Goal: Book appointment/travel/reservation

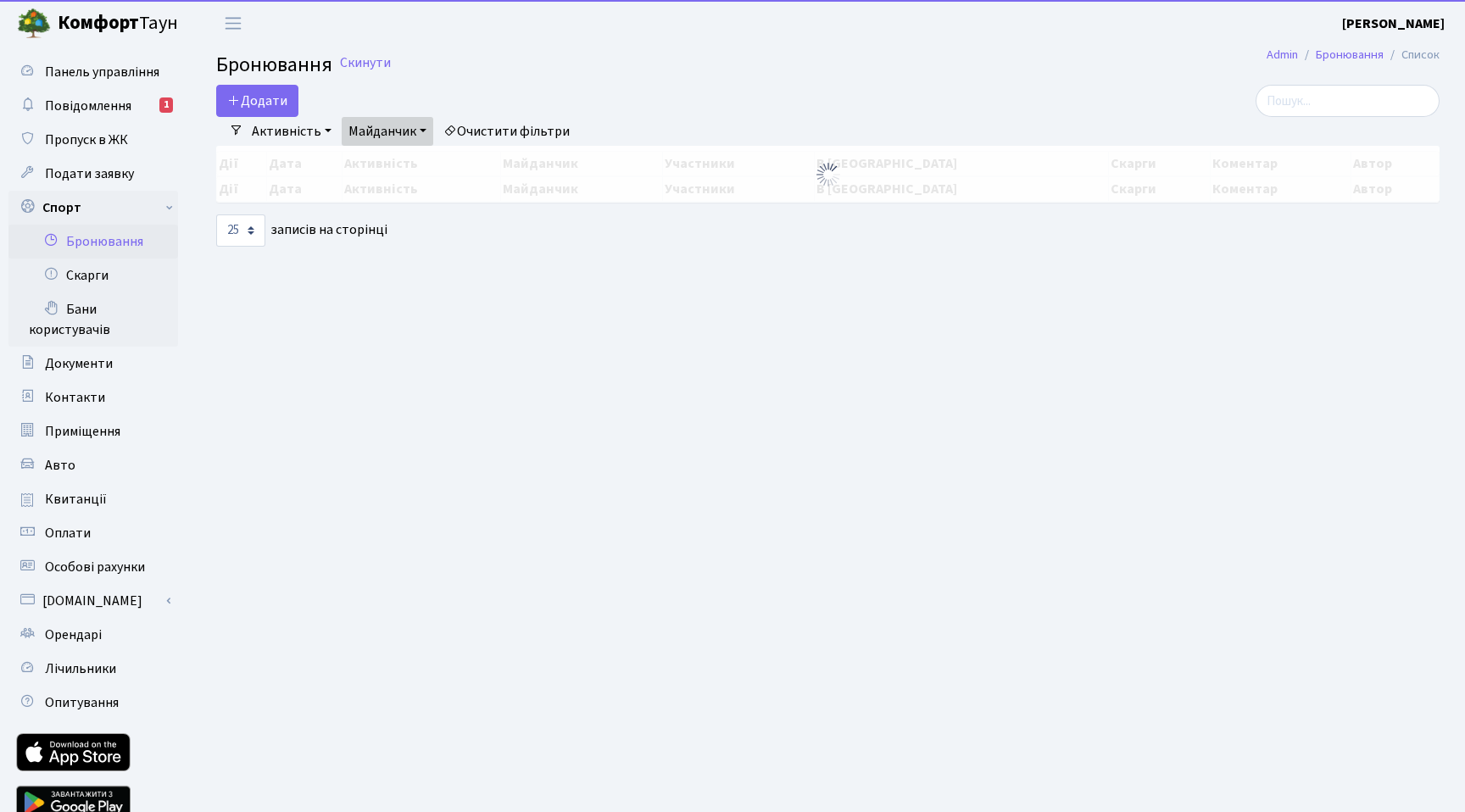
select select "25"
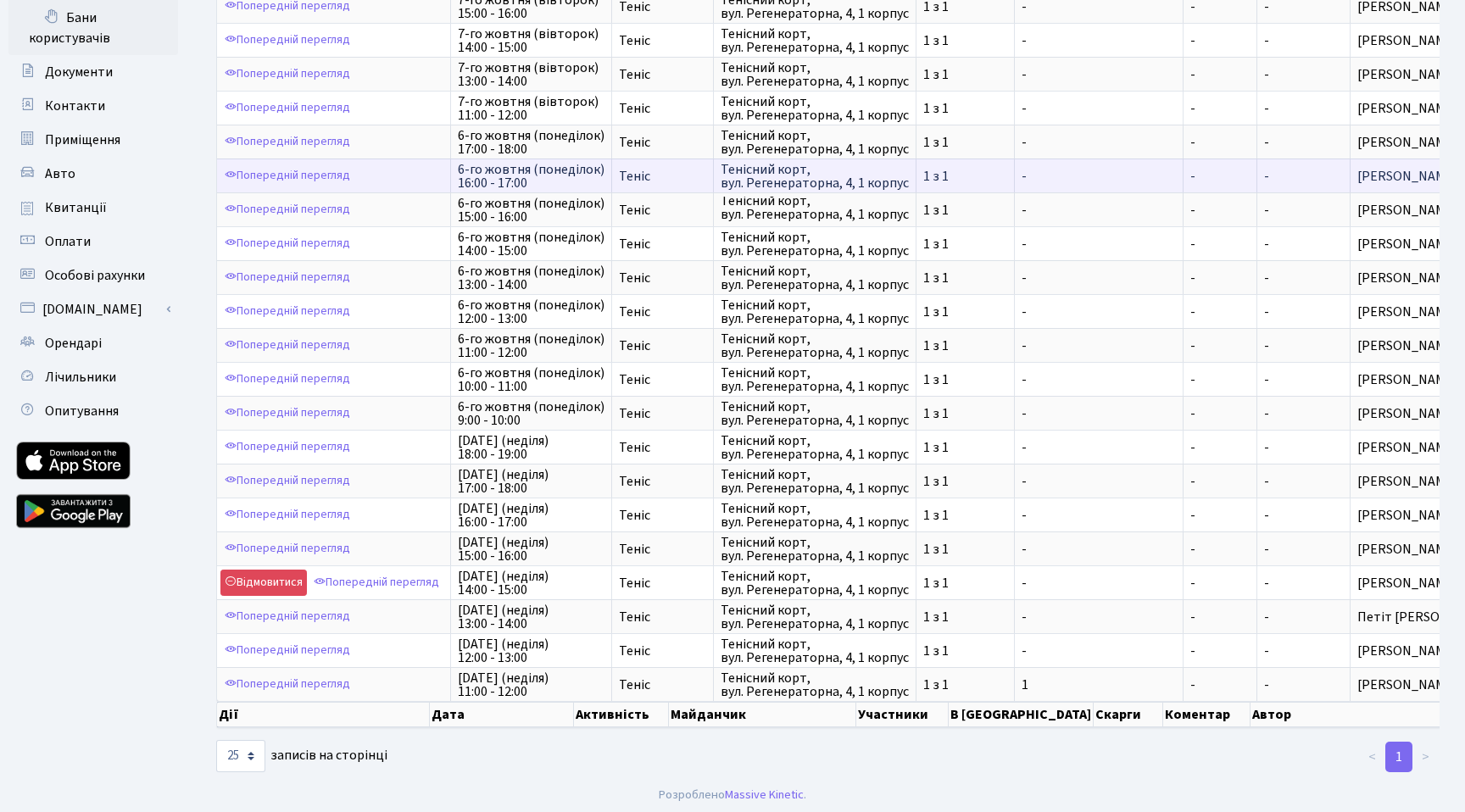
scroll to position [296, 0]
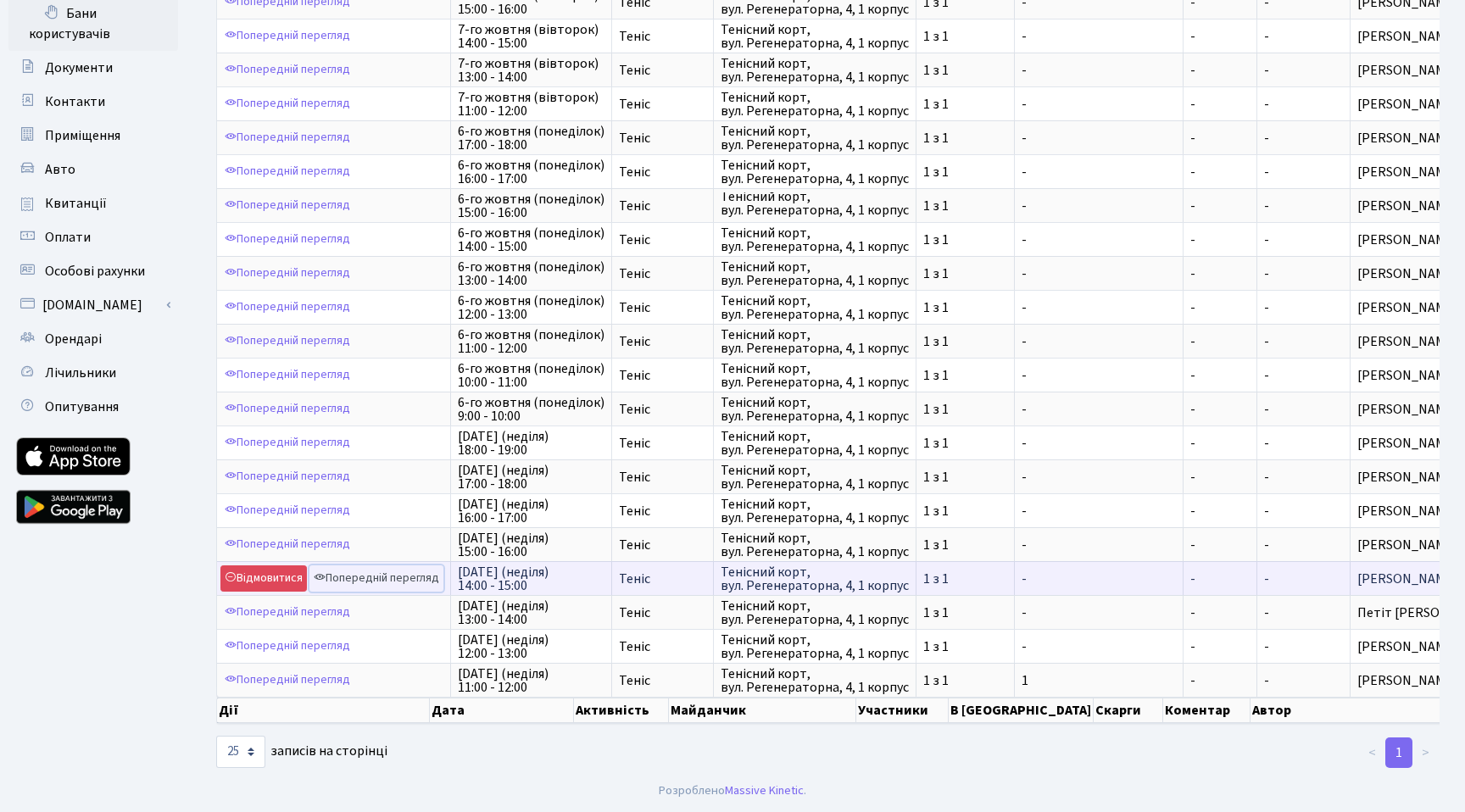
click at [382, 579] on link "Попередній перегляд" at bounding box center [376, 578] width 134 height 26
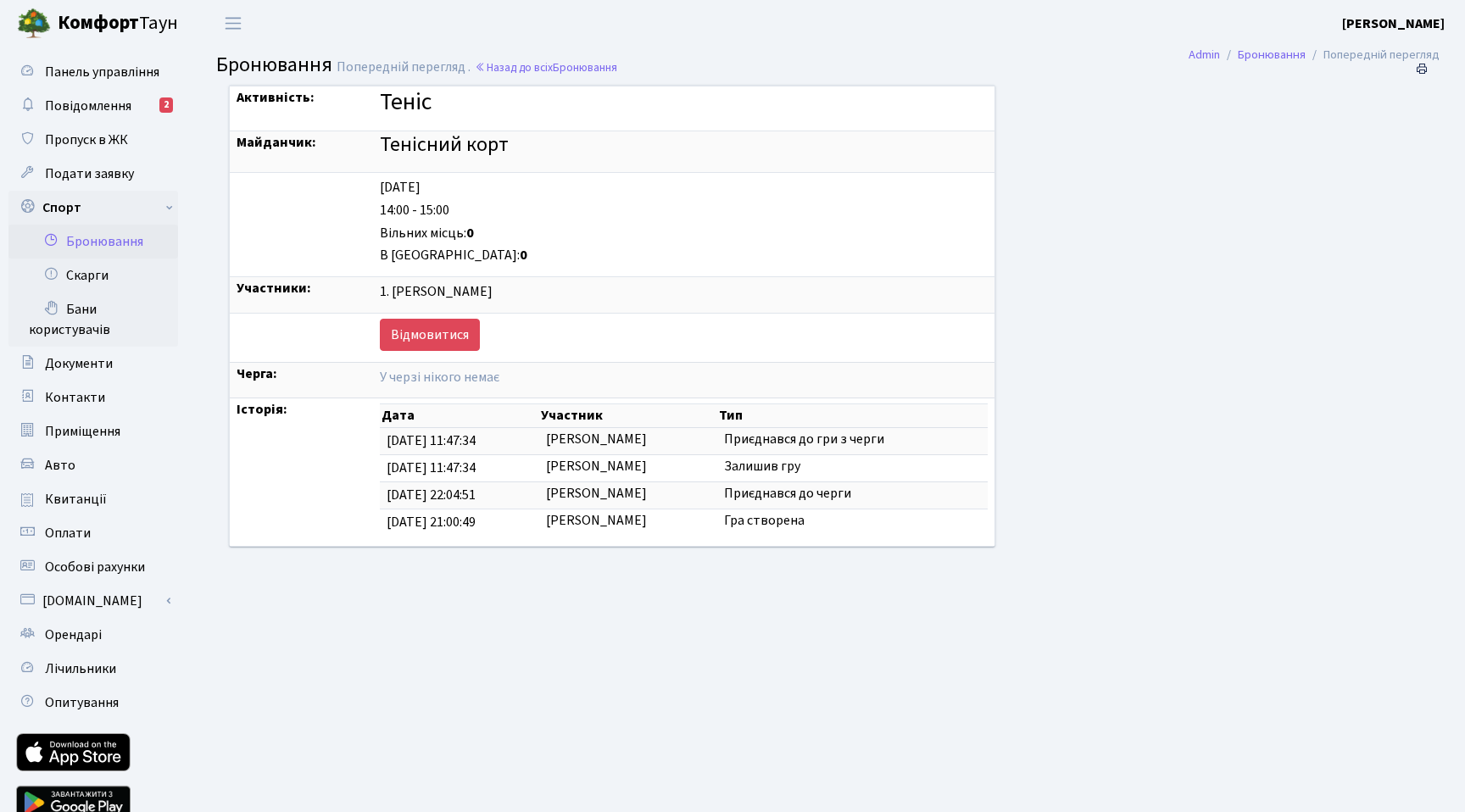
click at [123, 238] on link "Бронювання" at bounding box center [93, 241] width 170 height 34
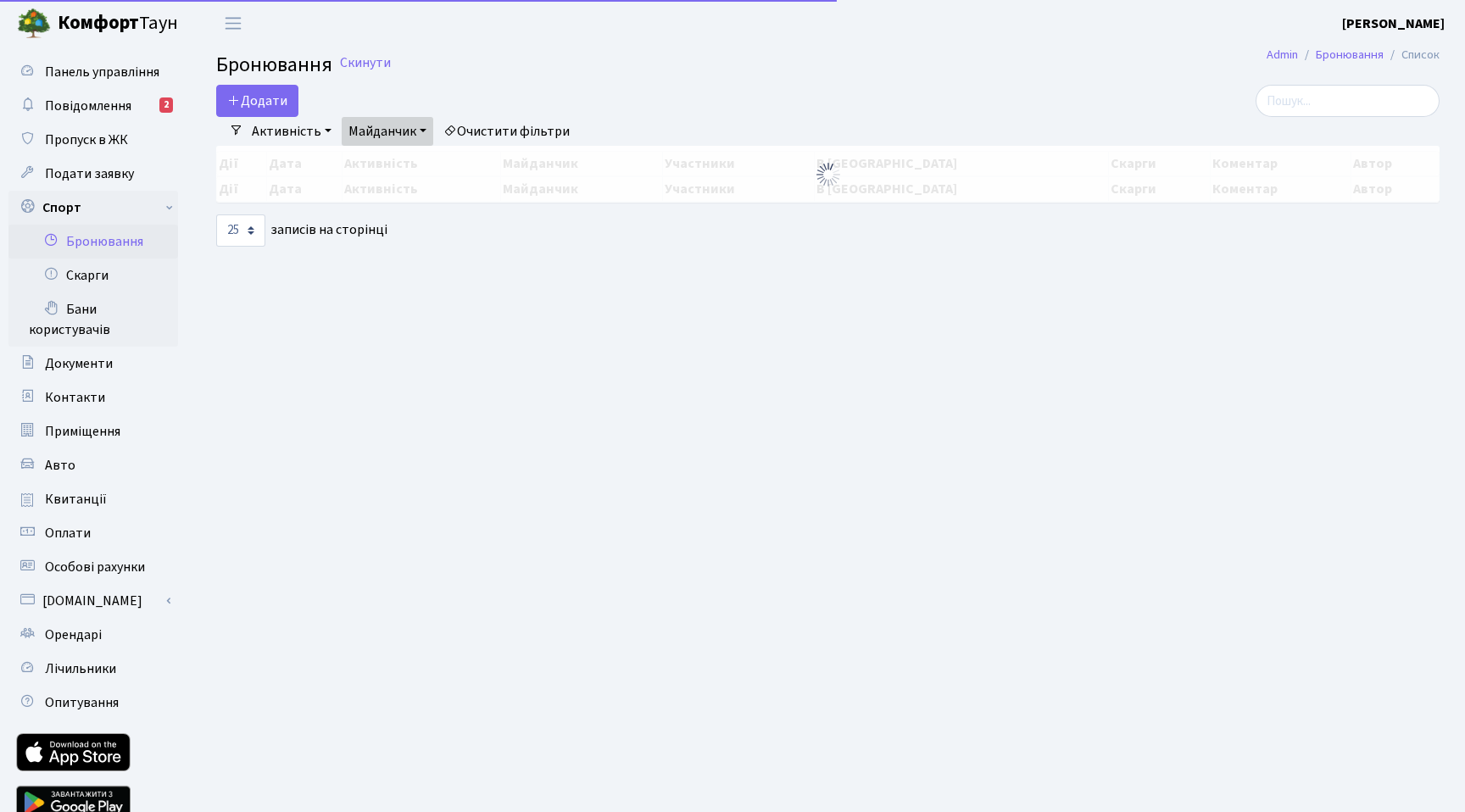
select select "25"
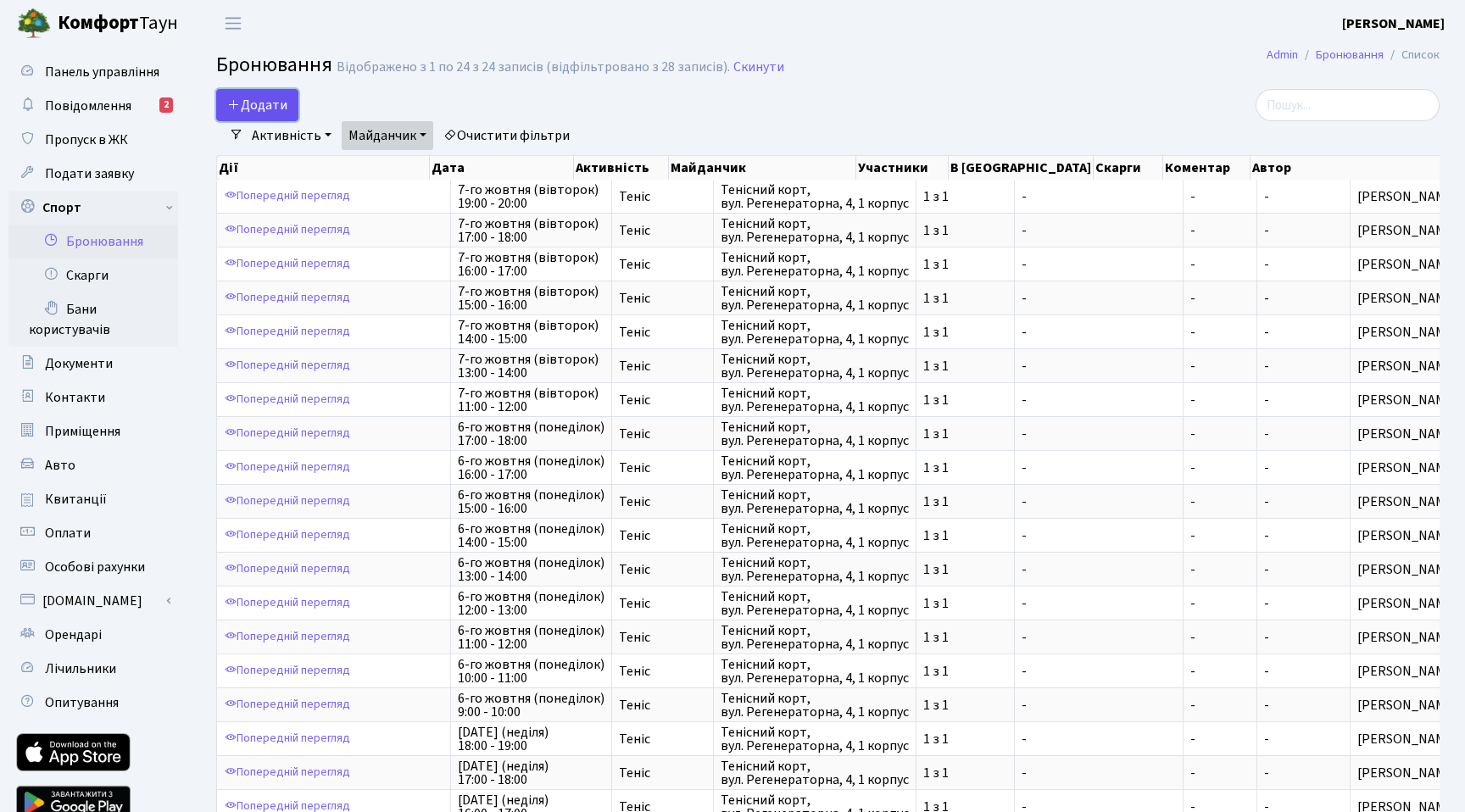
click at [279, 113] on button "Додати" at bounding box center [257, 105] width 83 height 32
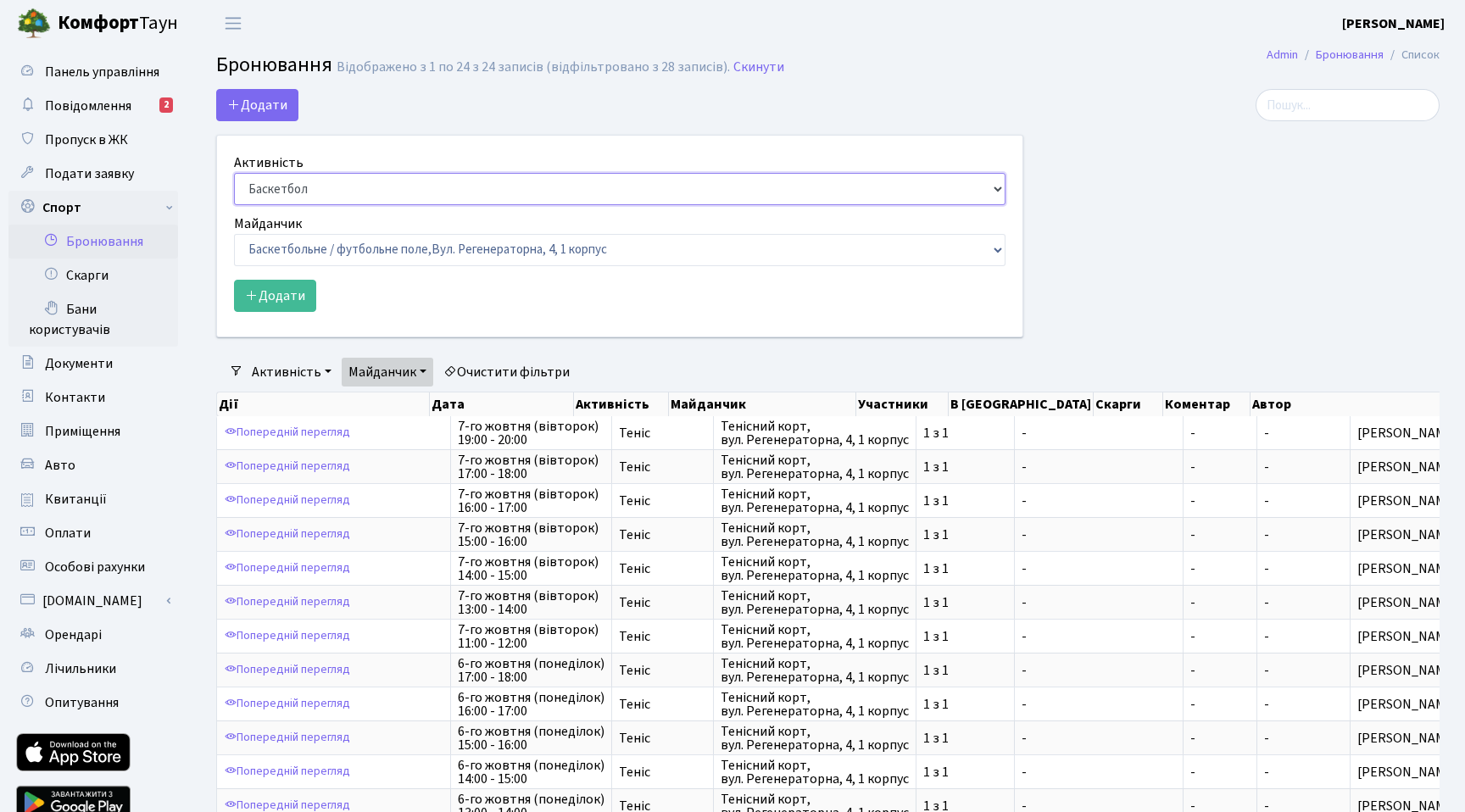
click at [337, 195] on select "Баскетбол Волейбол Йога Катання на роликах Настільний теніс Теніс Футбол Фітнес" at bounding box center [619, 188] width 771 height 32
select select "1"
click at [234, 173] on select "Баскетбол Волейбол Йога Катання на роликах Настільний теніс Теніс Футбол Фітнес" at bounding box center [619, 188] width 771 height 32
click at [369, 248] on select "Баскетбольне / футбольне поле, Вул. Регенераторна, 4, 1 корпус Баскетбольне пол…" at bounding box center [619, 250] width 771 height 32
select select "1"
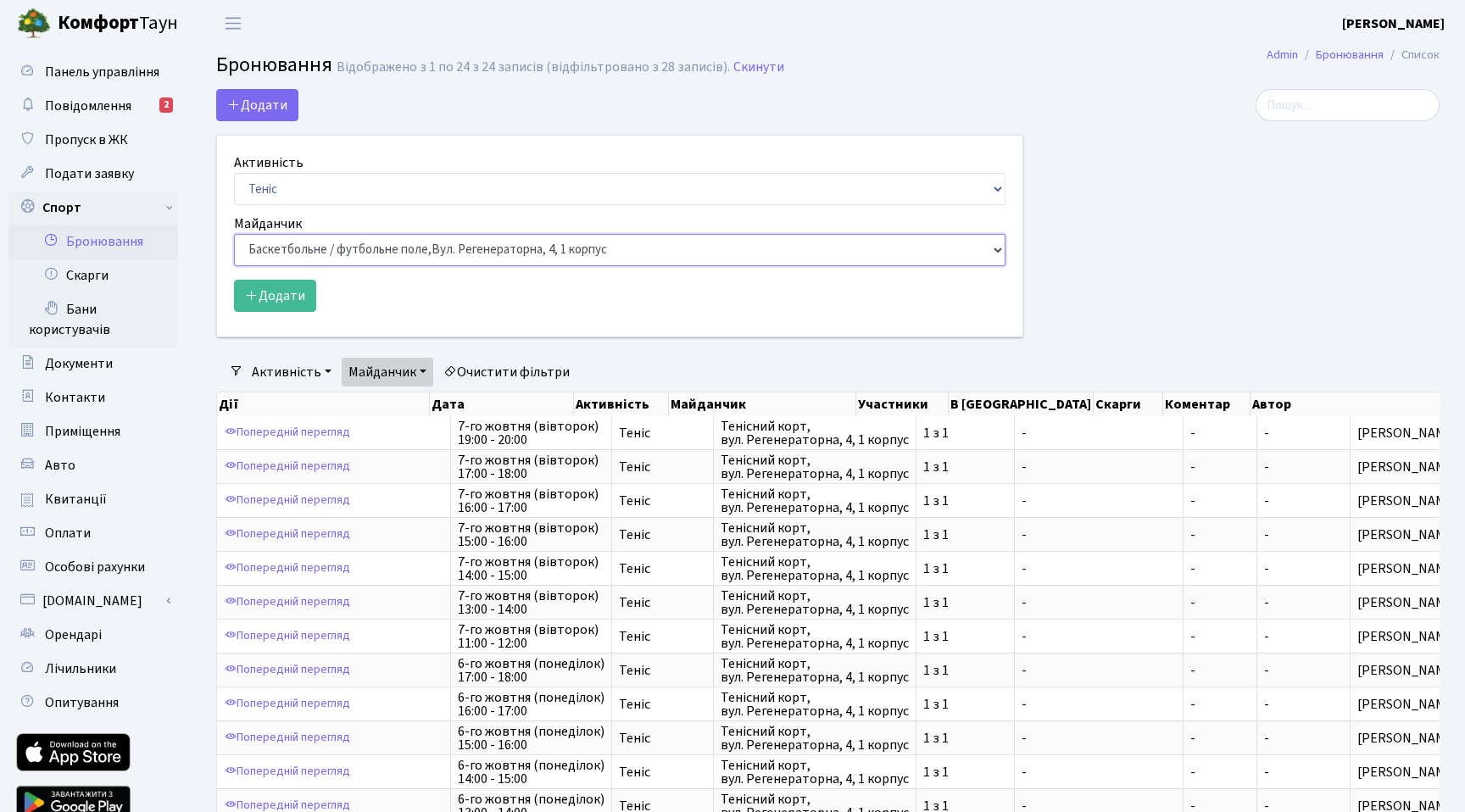
click at [234, 234] on select "Баскетбольне / футбольне поле, Вул. Регенераторна, 4, 1 корпус Баскетбольне пол…" at bounding box center [619, 250] width 771 height 32
click at [304, 300] on button "Додати" at bounding box center [275, 295] width 83 height 32
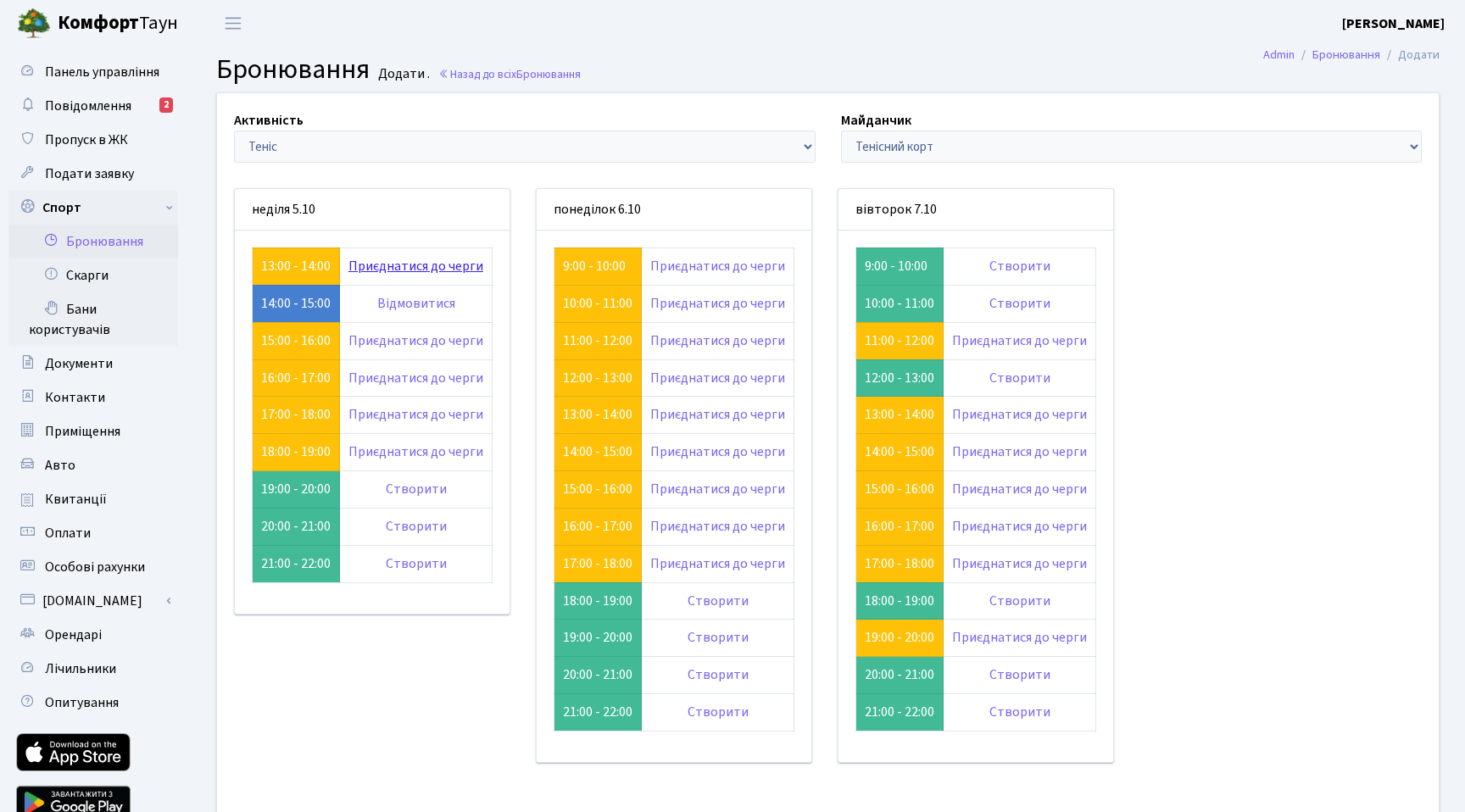
click at [431, 269] on link "Приєднатися до черги" at bounding box center [415, 266] width 135 height 19
